Goal: Information Seeking & Learning: Compare options

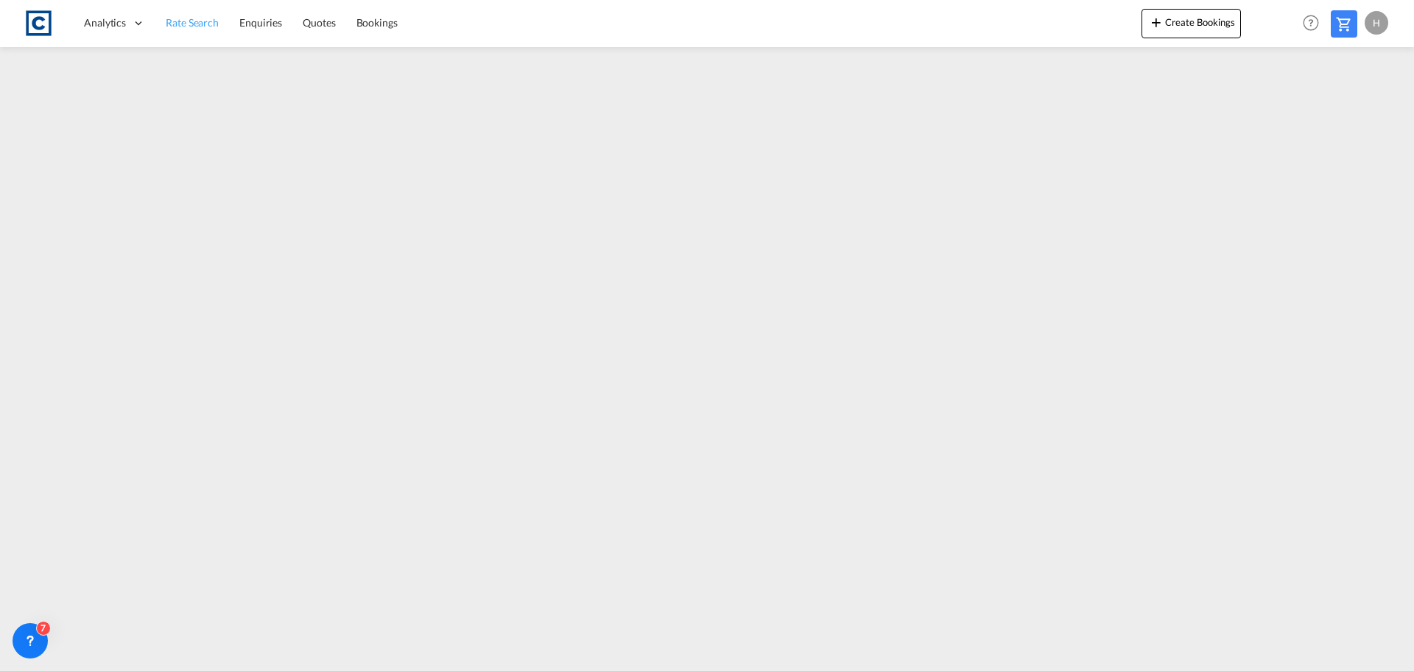
click at [172, 22] on span "Rate Search" at bounding box center [192, 22] width 53 height 13
click at [187, 30] on link "Rate Search" at bounding box center [192, 23] width 74 height 48
